Goal: Entertainment & Leisure: Consume media (video, audio)

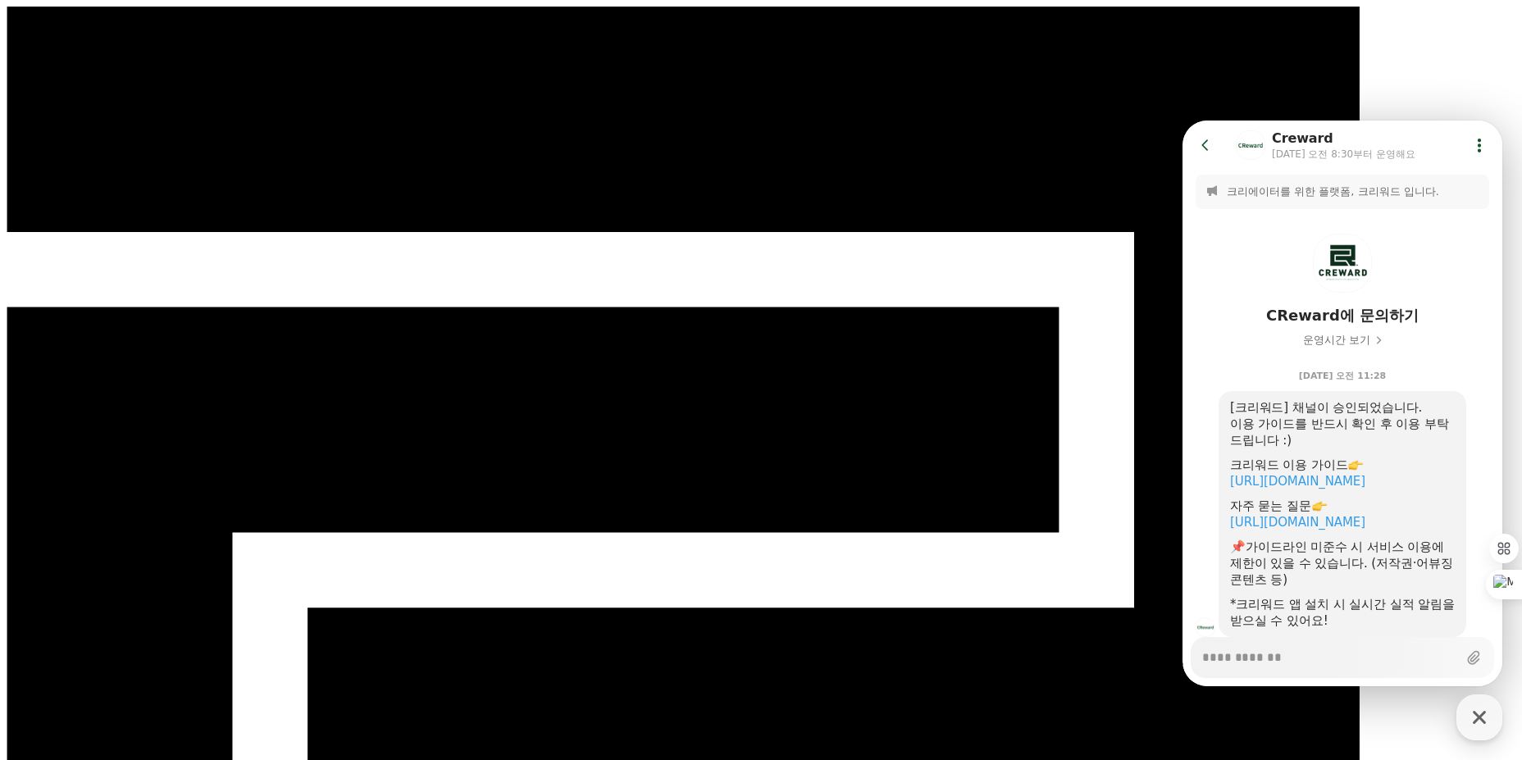
scroll to position [67, 0]
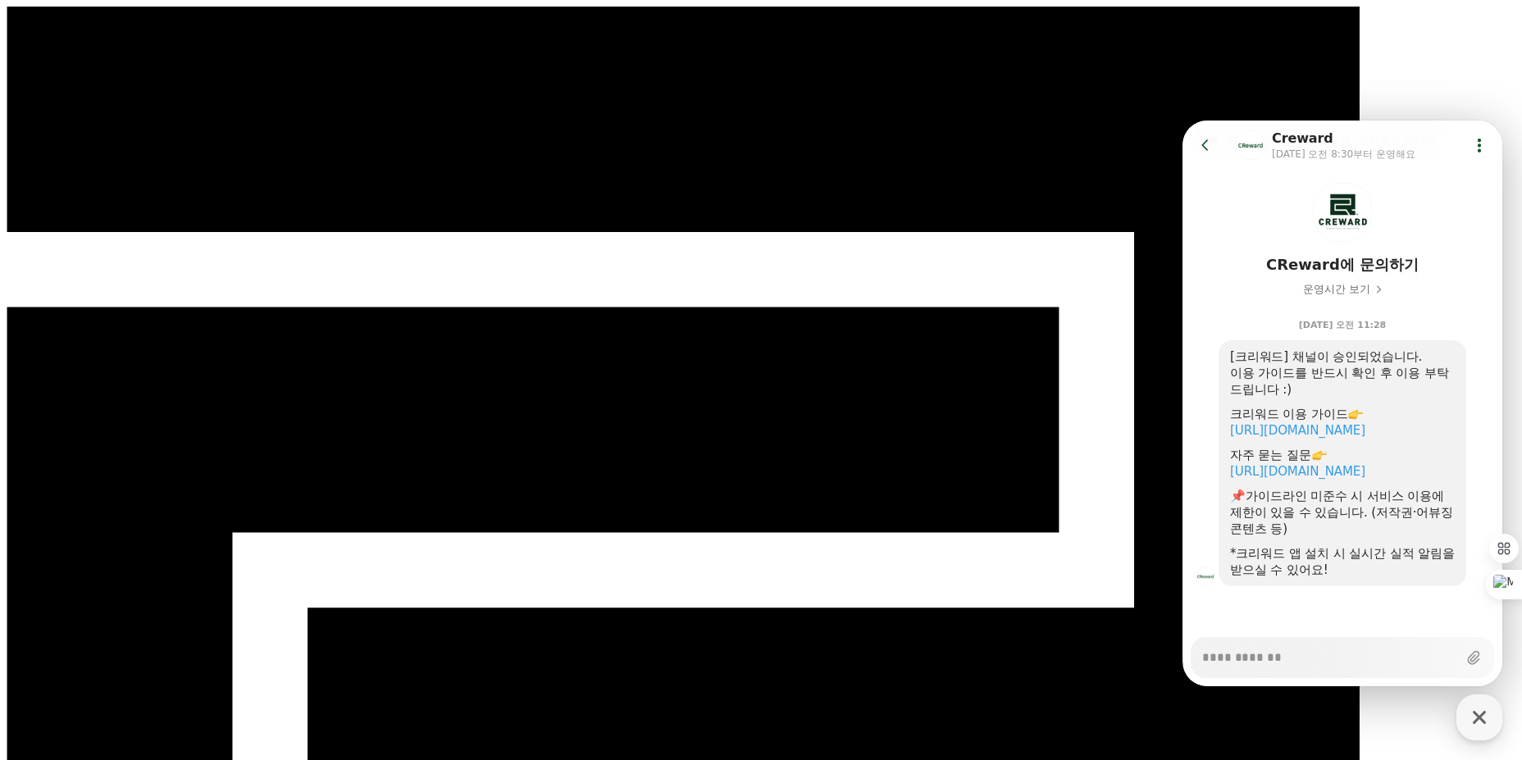
click at [1265, 423] on link "[URL][DOMAIN_NAME]" at bounding box center [1297, 430] width 135 height 15
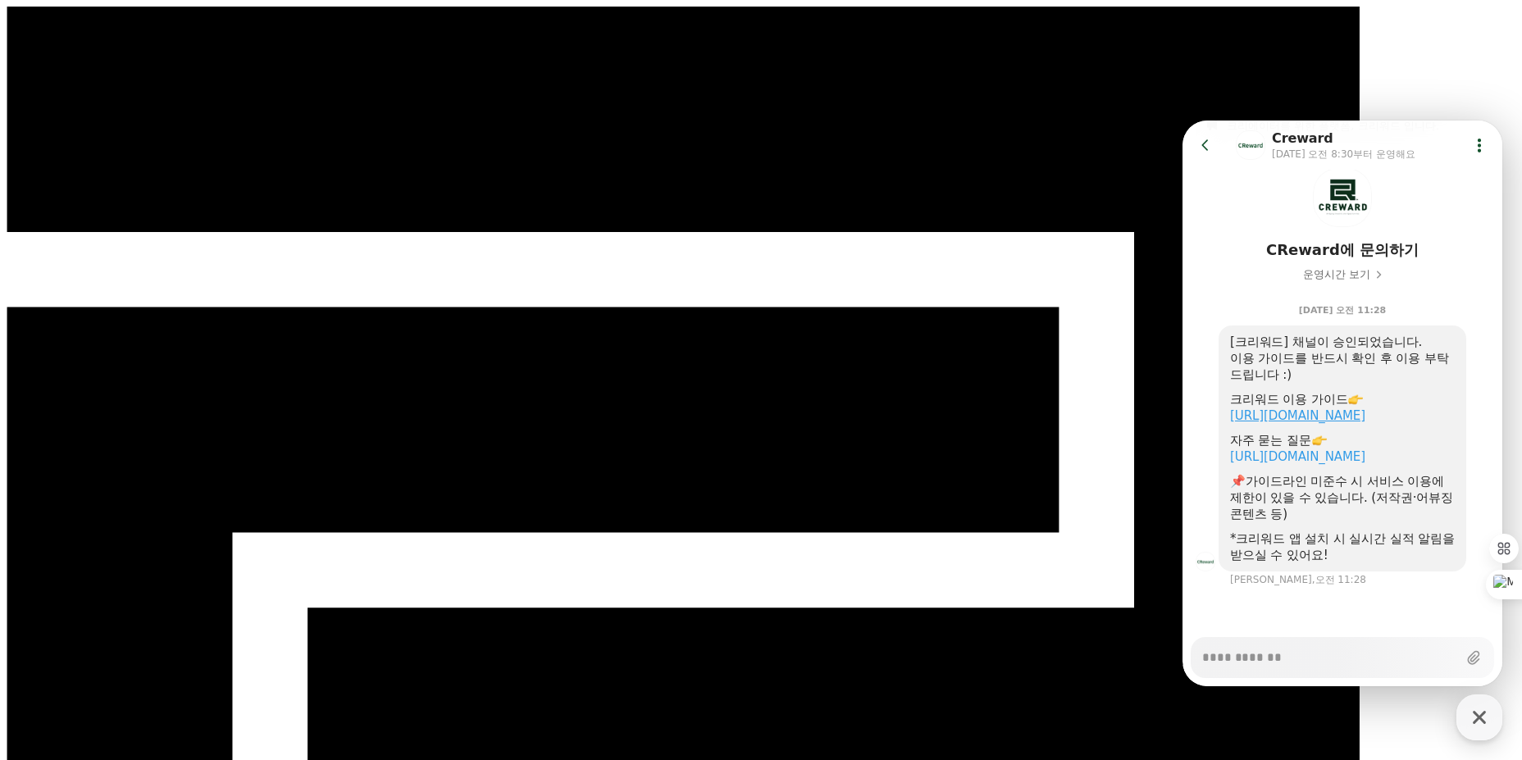
type textarea "*"
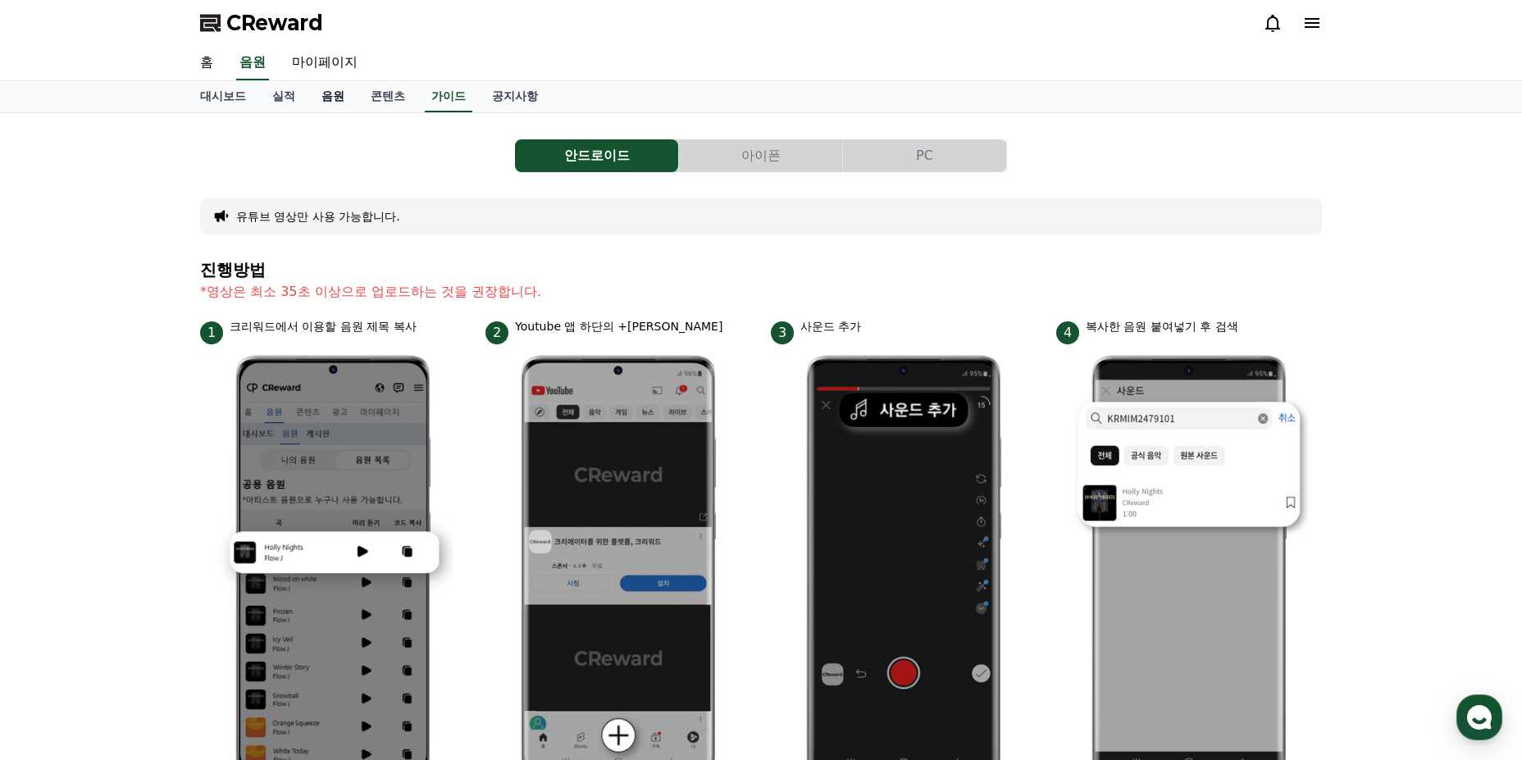
click at [317, 101] on link "음원" at bounding box center [332, 96] width 49 height 31
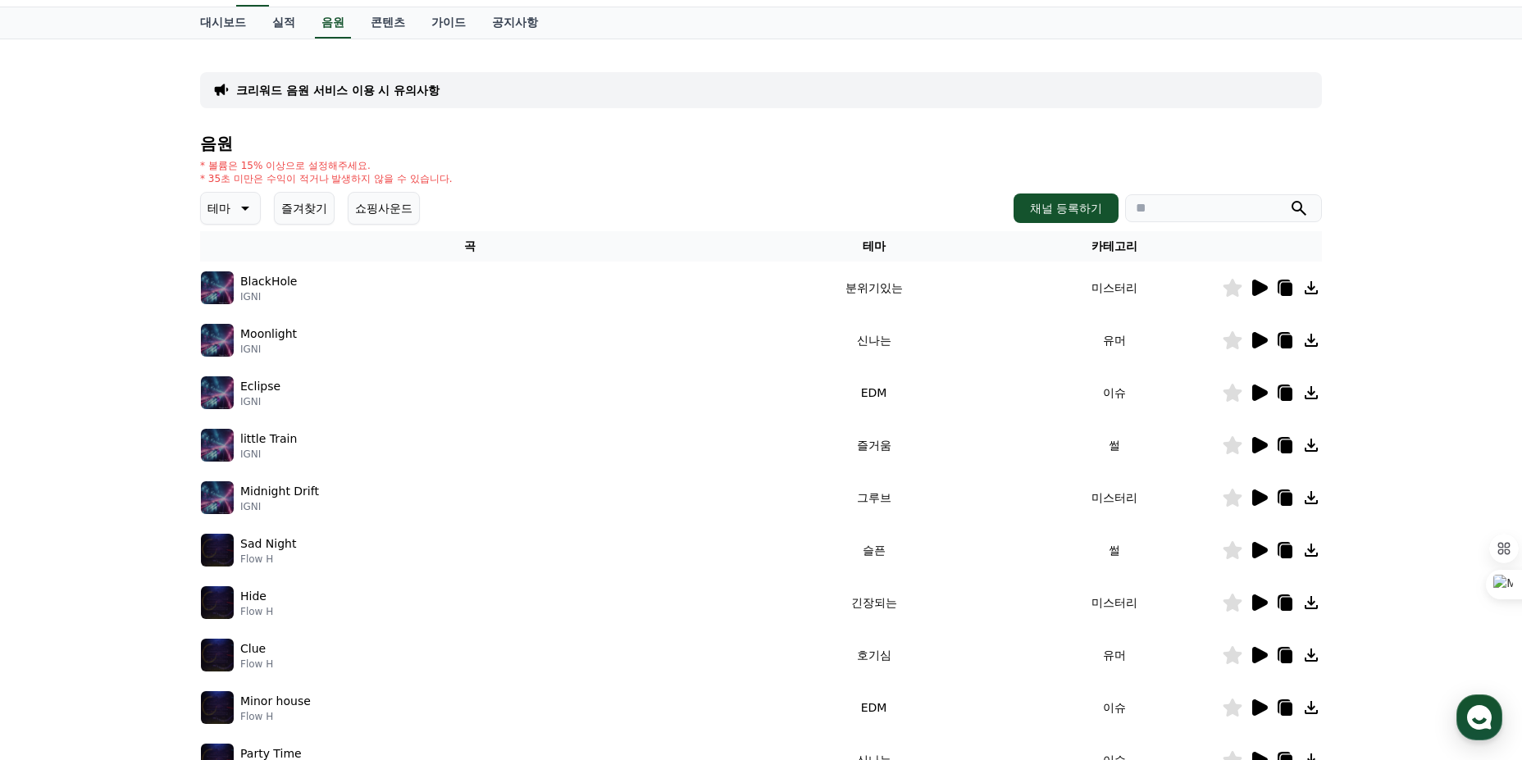
scroll to position [164, 0]
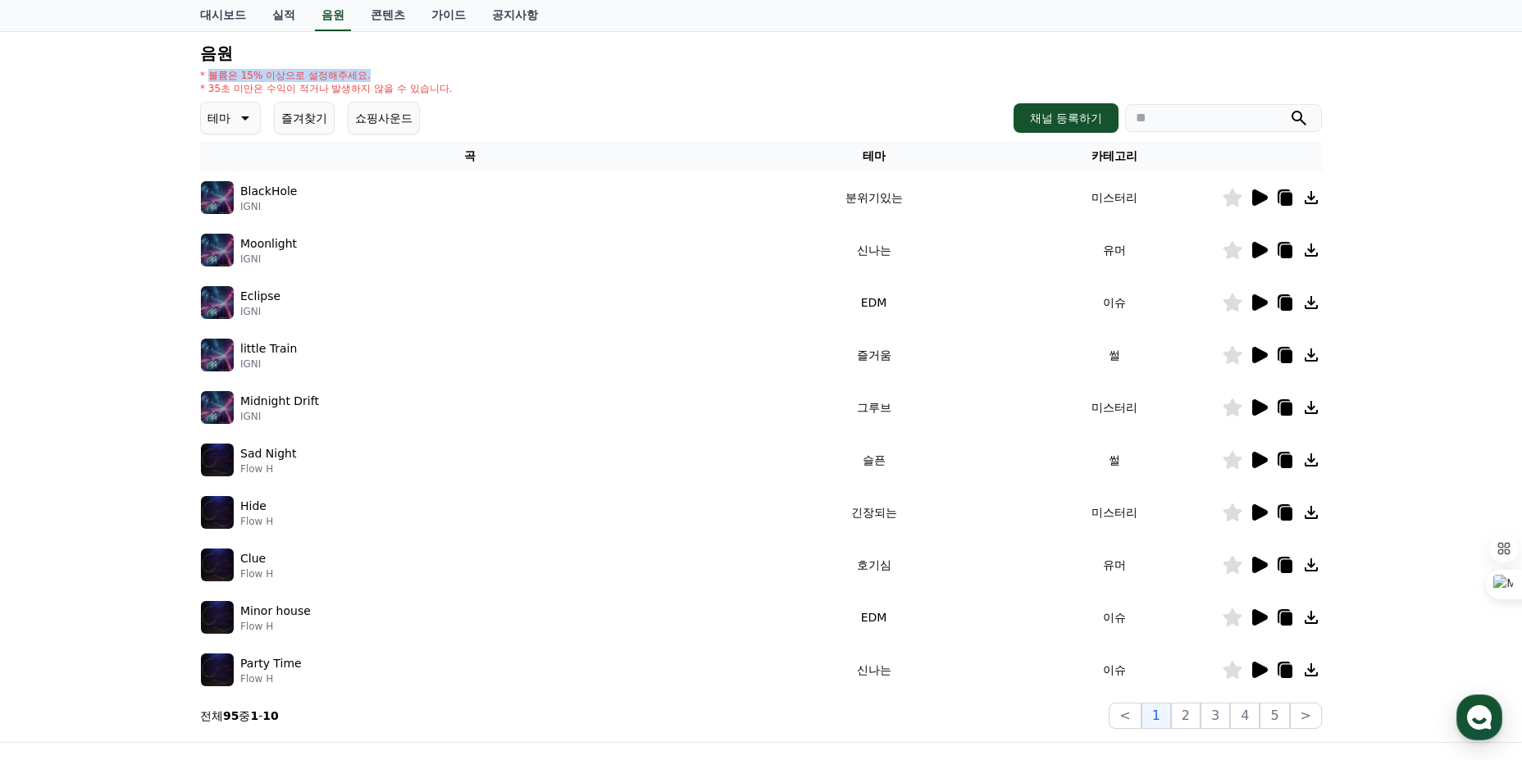
drag, startPoint x: 207, startPoint y: 78, endPoint x: 577, endPoint y: 73, distance: 369.1
click at [577, 73] on div "* 볼륨은 15% 이상으로 설정해주세요. * 35초 미만은 수익이 적거나 발생하지 않을 수 있습니다." at bounding box center [761, 82] width 1122 height 26
click at [385, 118] on button "쇼핑사운드" at bounding box center [384, 118] width 72 height 33
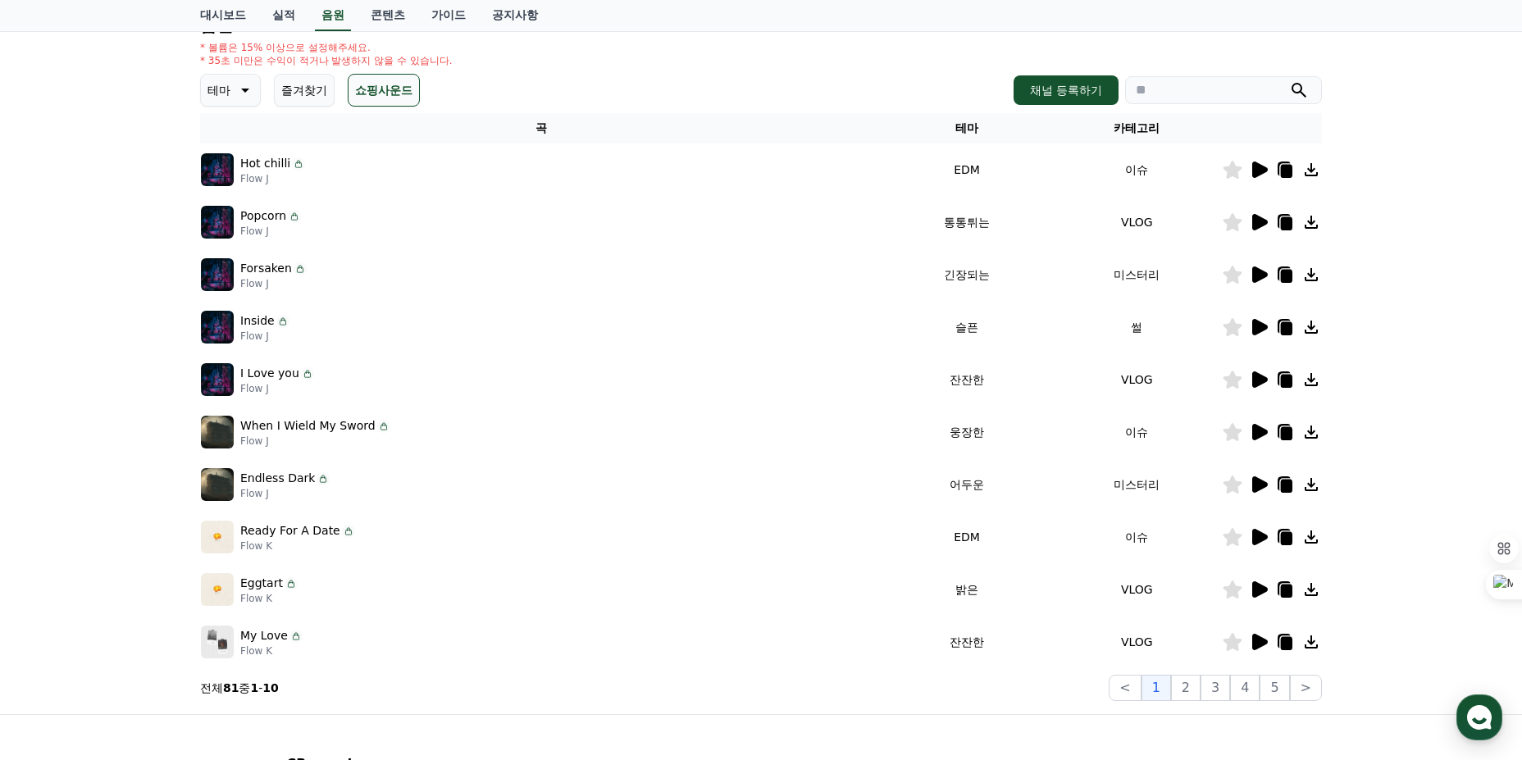
scroll to position [186, 0]
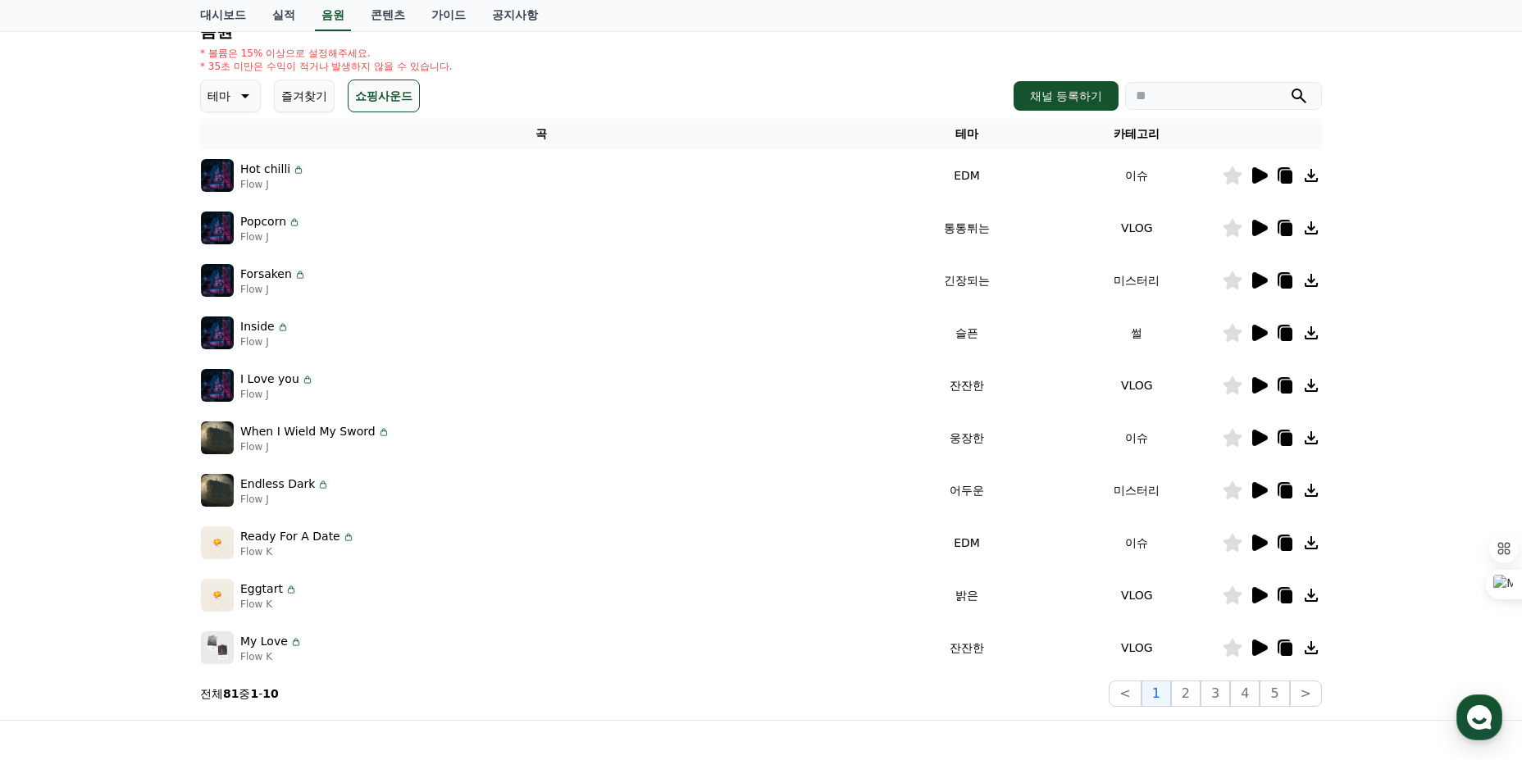
click at [249, 96] on icon at bounding box center [244, 96] width 20 height 20
click at [233, 226] on button "통통튀는" at bounding box center [232, 219] width 59 height 36
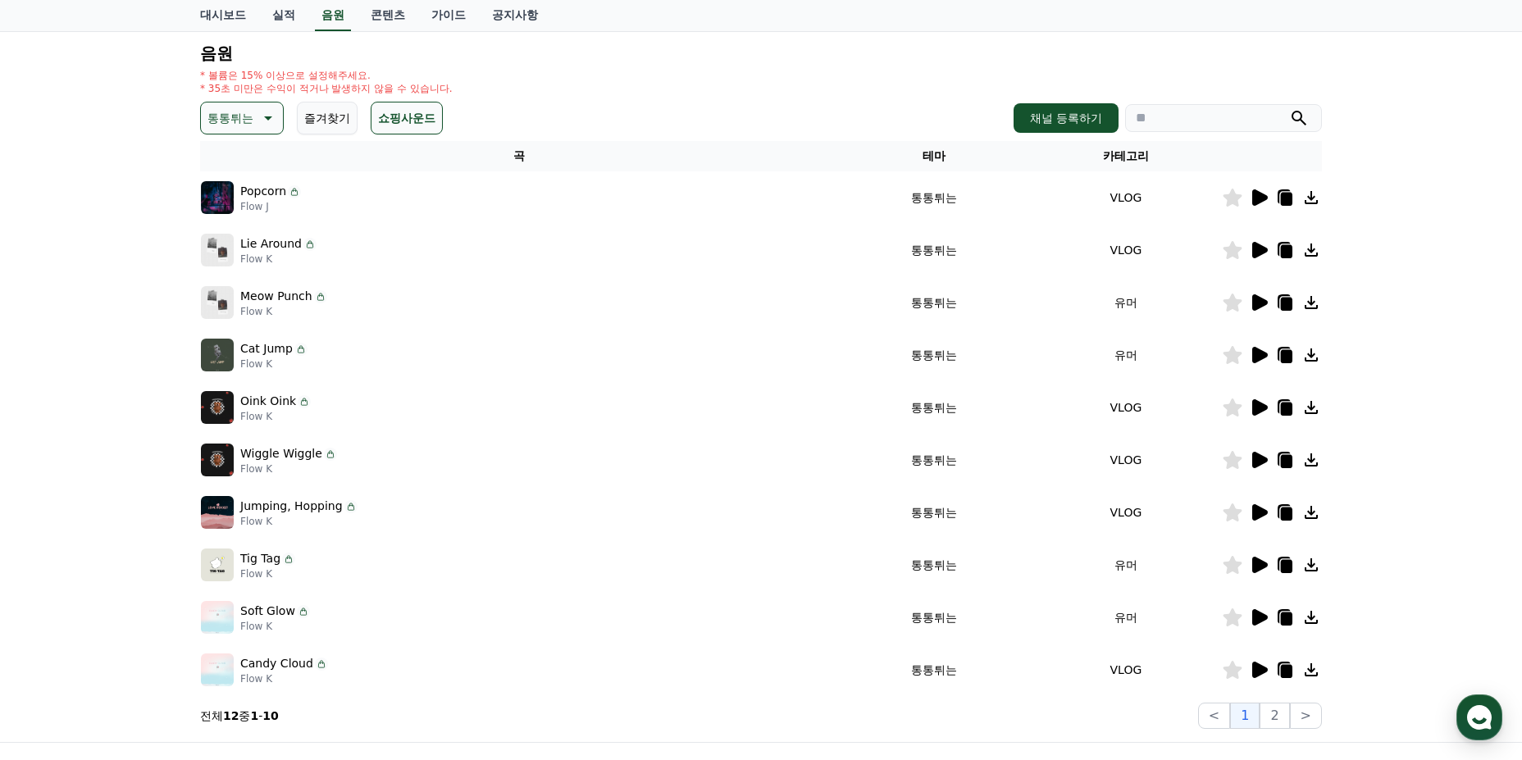
scroll to position [164, 0]
click at [1256, 204] on icon at bounding box center [1260, 197] width 16 height 16
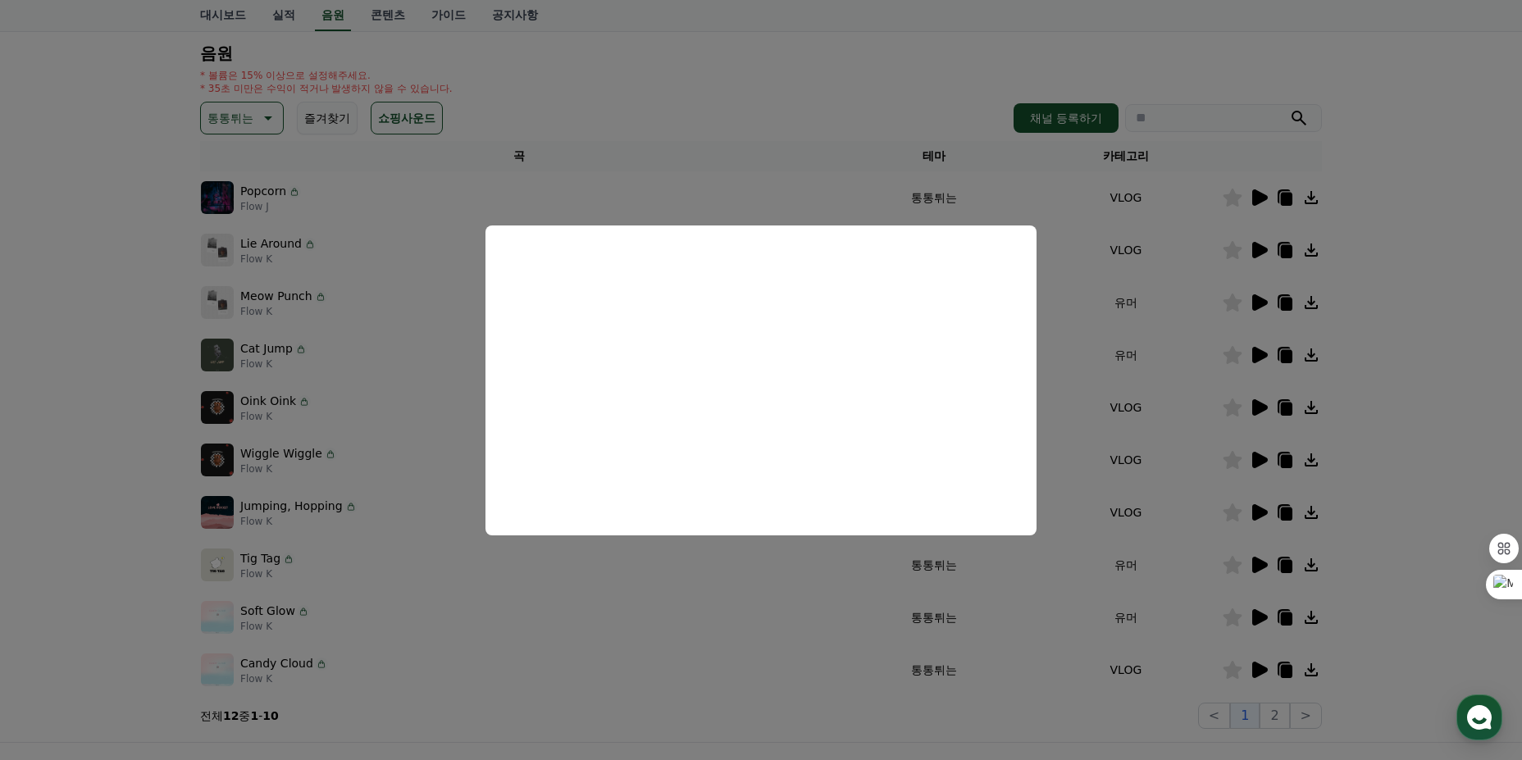
click at [1256, 204] on button "close modal" at bounding box center [761, 380] width 1522 height 760
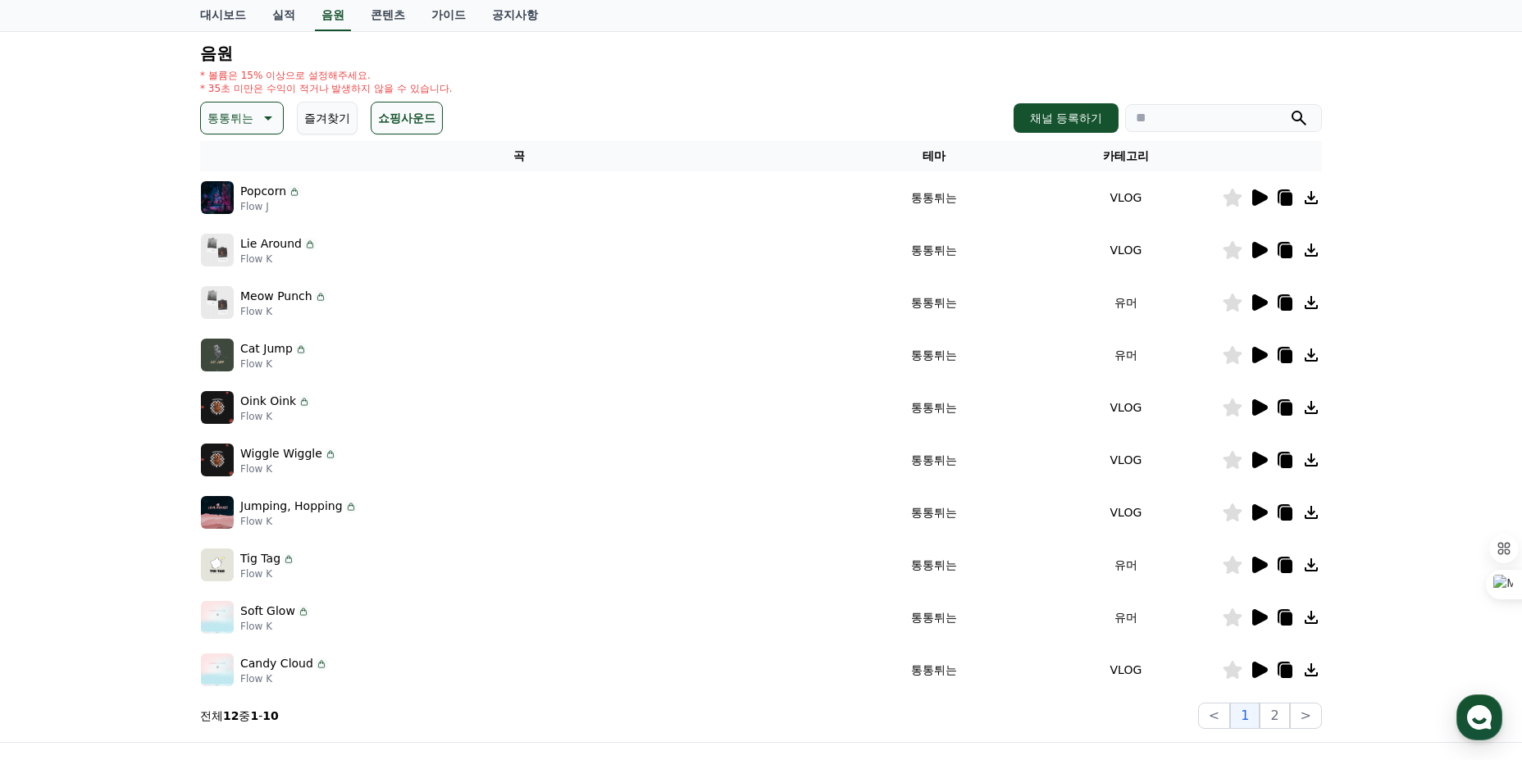
click at [1256, 197] on icon at bounding box center [1260, 197] width 16 height 16
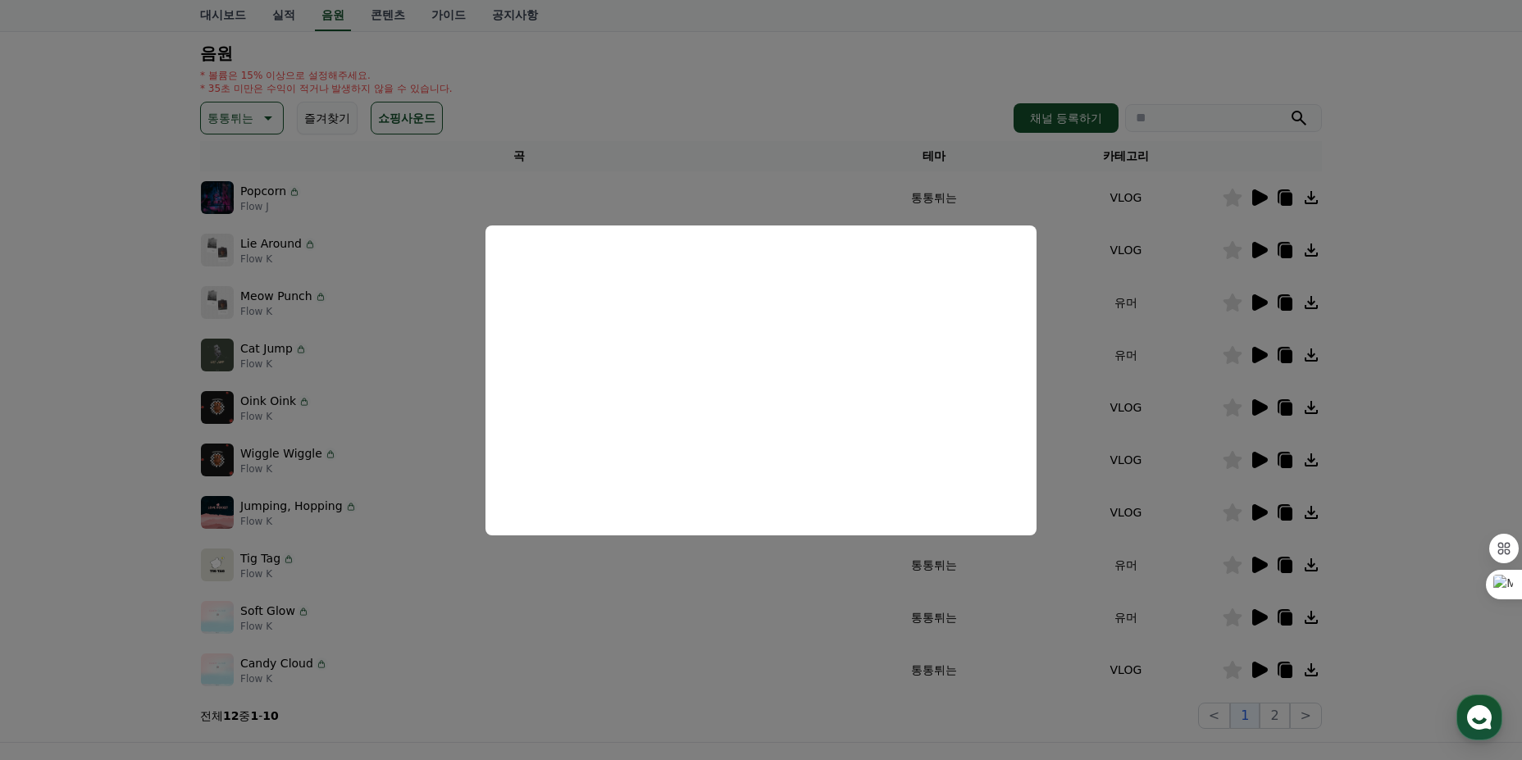
click at [1162, 434] on button "close modal" at bounding box center [761, 380] width 1522 height 760
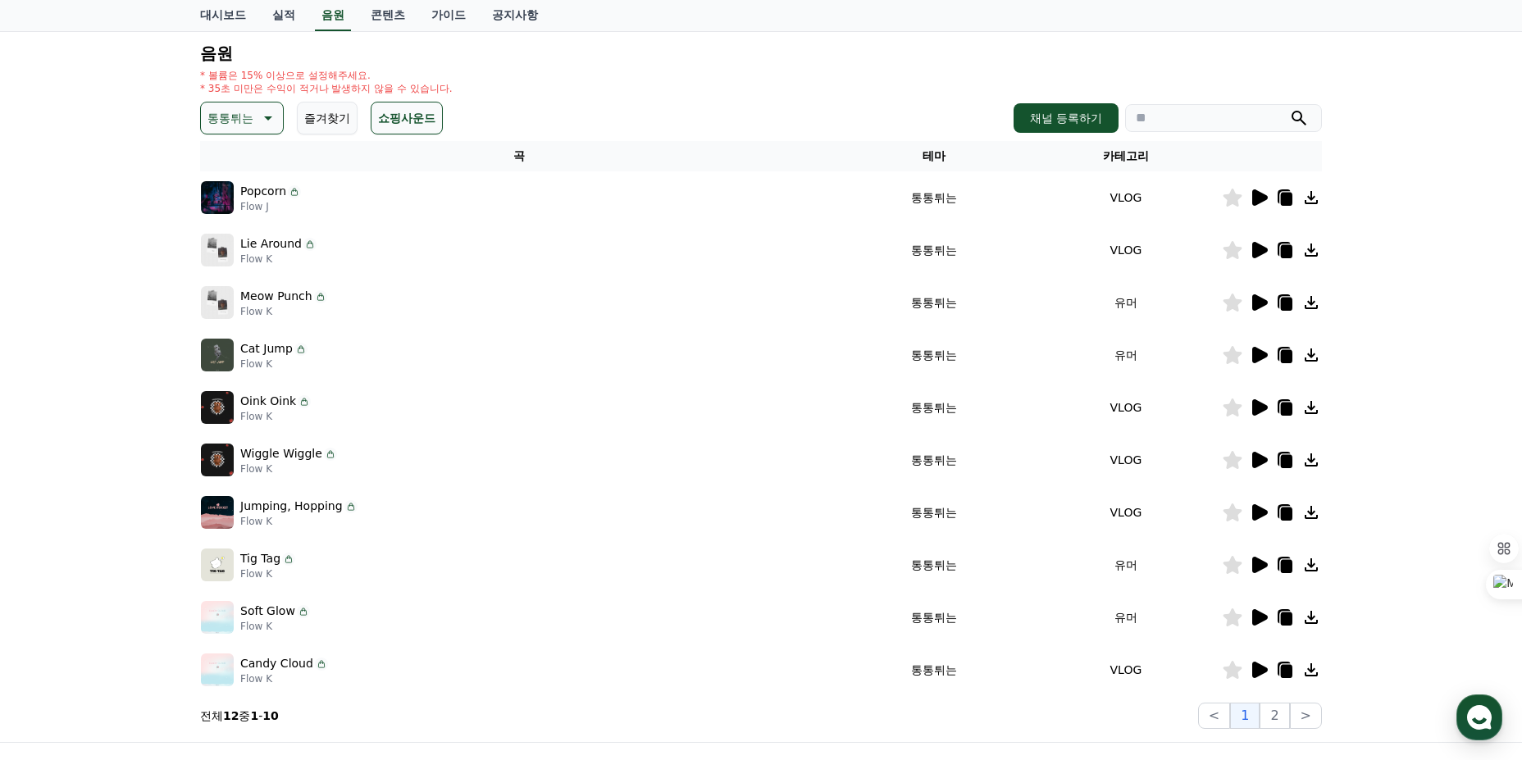
click at [1285, 202] on icon at bounding box center [1286, 199] width 11 height 13
